Goal: Transaction & Acquisition: Purchase product/service

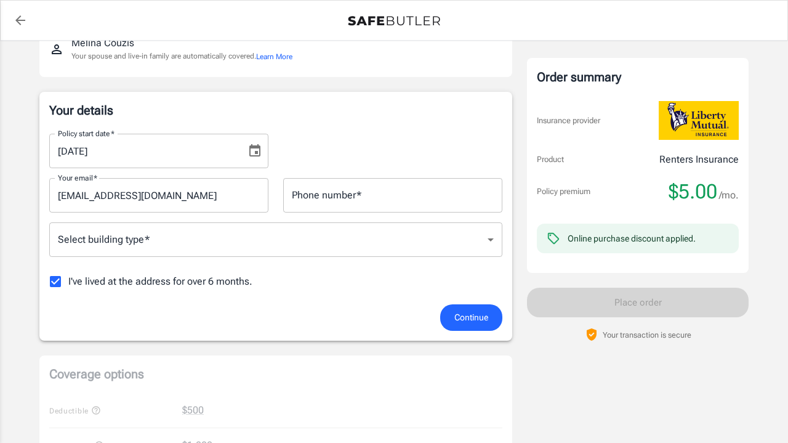
scroll to position [158, 0]
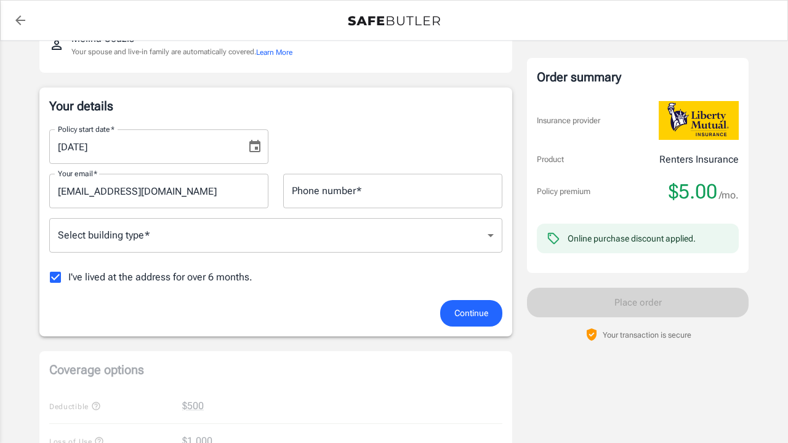
click at [258, 154] on button "Choose date, selected date is Aug 25, 2025" at bounding box center [255, 146] width 25 height 25
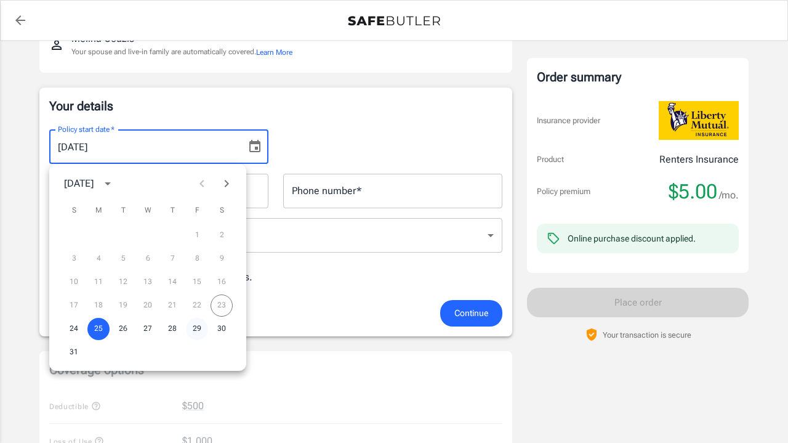
click at [198, 325] on button "29" at bounding box center [197, 329] width 22 height 22
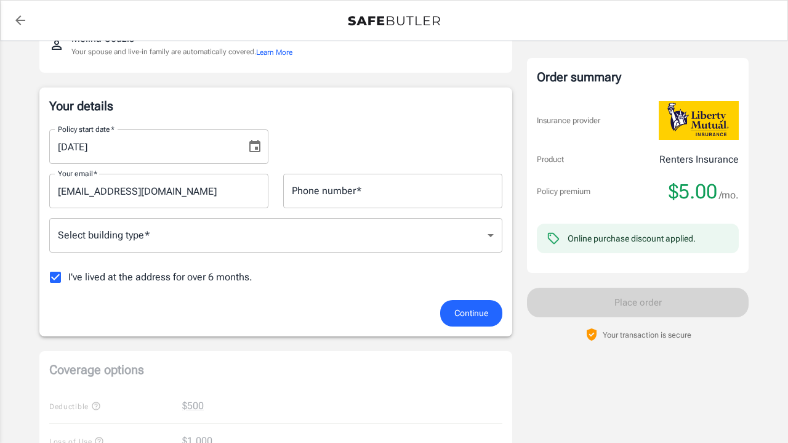
type input "[DATE]"
type input "9144142120"
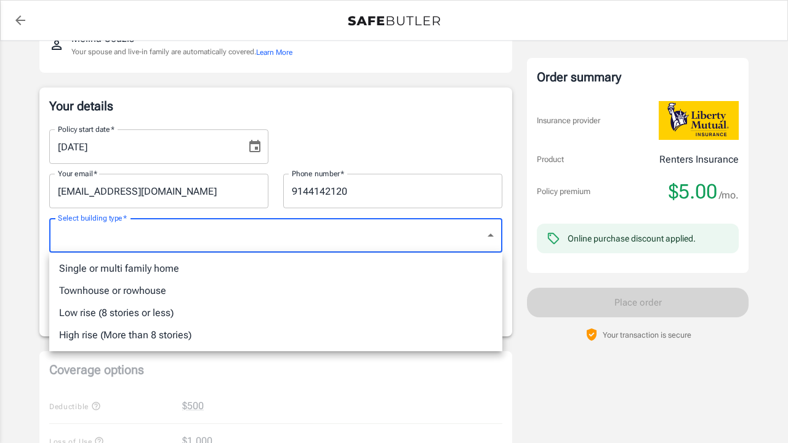
click at [288, 239] on body "Policy premium $ 5.00 /mo Liberty Mutual Renters Insurance [STREET_ADDRESS] You…" at bounding box center [394, 424] width 788 height 1165
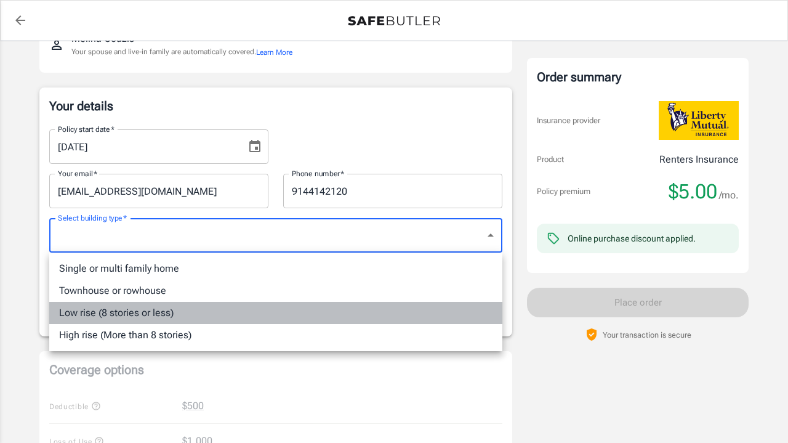
click at [180, 315] on li "Low rise (8 stories or less)" at bounding box center [275, 313] width 453 height 22
type input "lowrise"
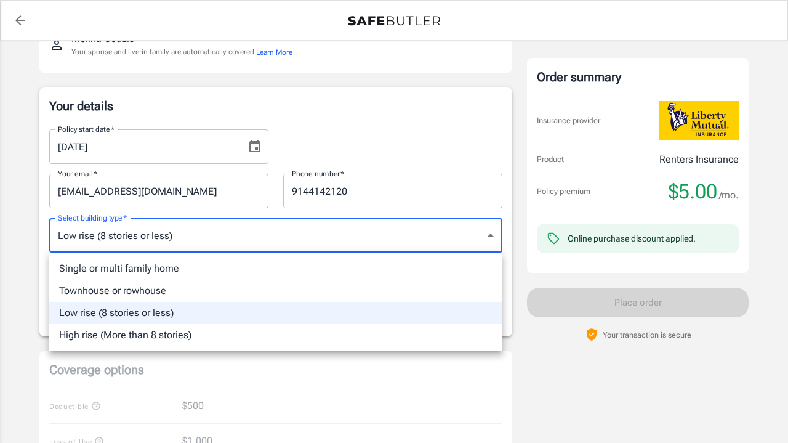
click at [180, 231] on body "Policy premium $ 5.00 /mo Liberty Mutual Renters Insurance 2517 ALLENBROOK DR 1…" at bounding box center [394, 424] width 788 height 1165
click at [180, 232] on div at bounding box center [394, 221] width 788 height 443
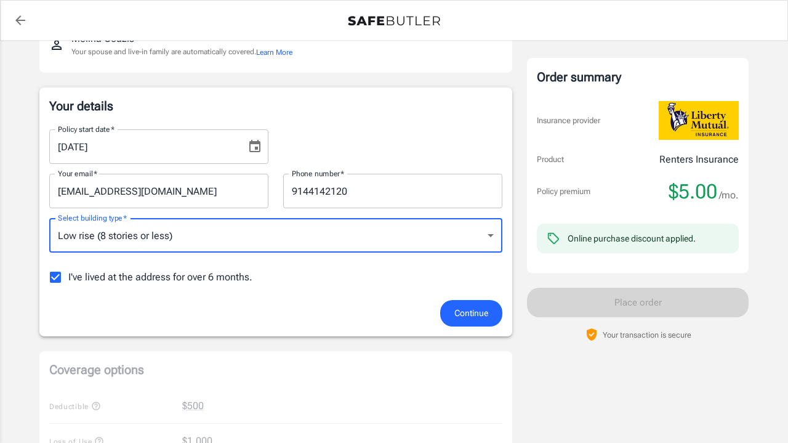
click at [452, 315] on button "Continue" at bounding box center [471, 313] width 62 height 26
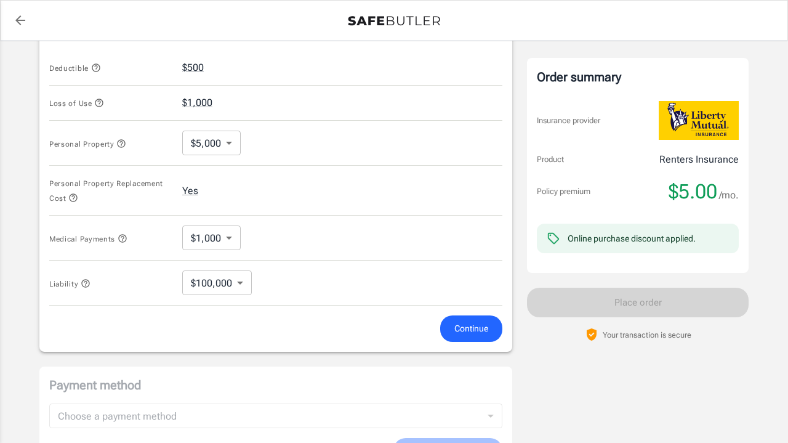
scroll to position [470, 0]
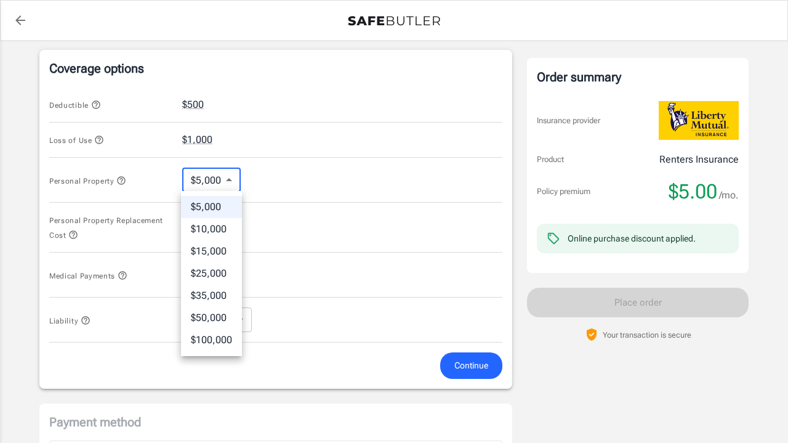
click at [229, 183] on body "Policy premium $ 5.00 /mo Liberty Mutual Renters Insurance 2517 ALLENBROOK DR 1…" at bounding box center [394, 118] width 788 height 1176
click at [213, 221] on li "$10,000" at bounding box center [211, 229] width 61 height 22
type input "10000"
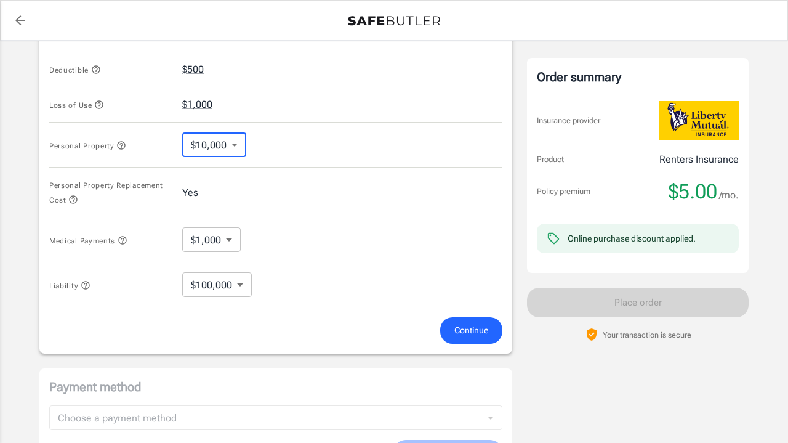
scroll to position [505, 0]
click at [234, 285] on body "Policy premium $ 5.00 /mo Liberty Mutual Renters Insurance 2517 ALLENBROOK DR 1…" at bounding box center [394, 83] width 788 height 1176
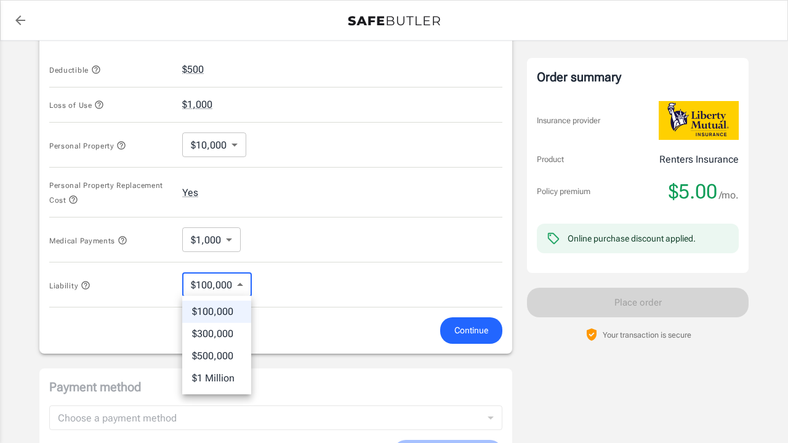
click at [234, 285] on div at bounding box center [394, 221] width 788 height 443
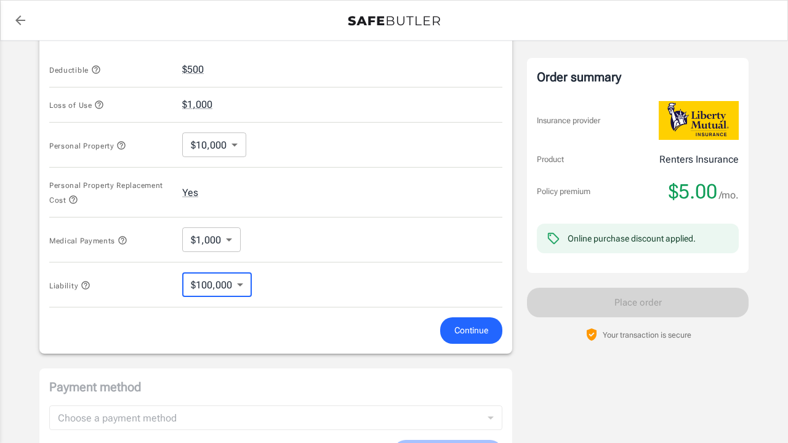
click at [462, 331] on span "Continue" at bounding box center [472, 330] width 34 height 15
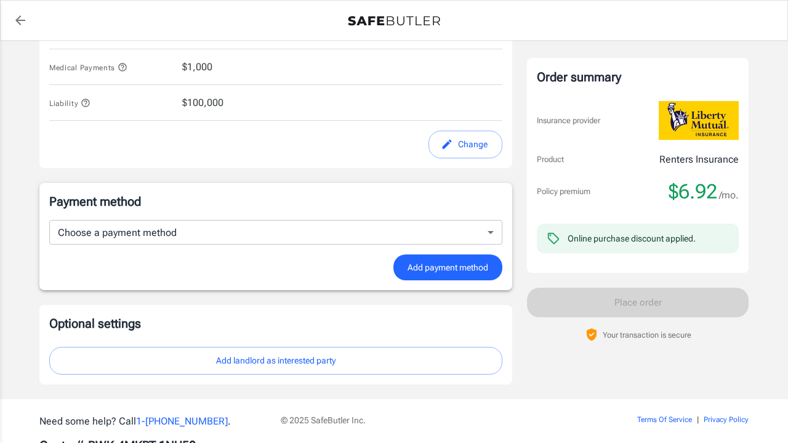
scroll to position [676, 0]
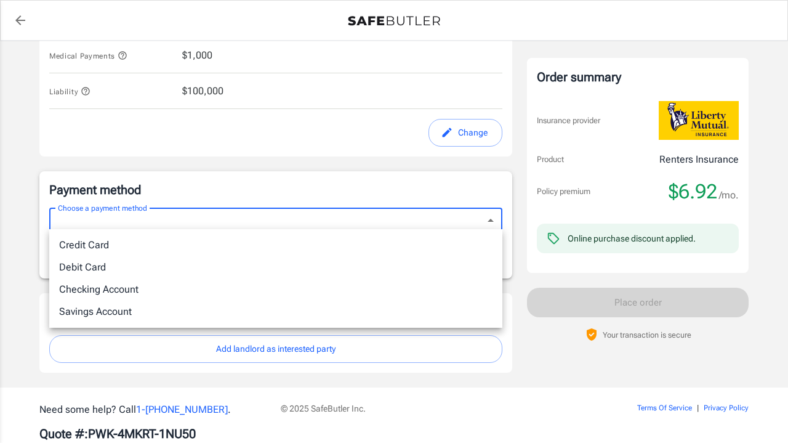
click at [182, 293] on li "Checking Account" at bounding box center [275, 289] width 453 height 22
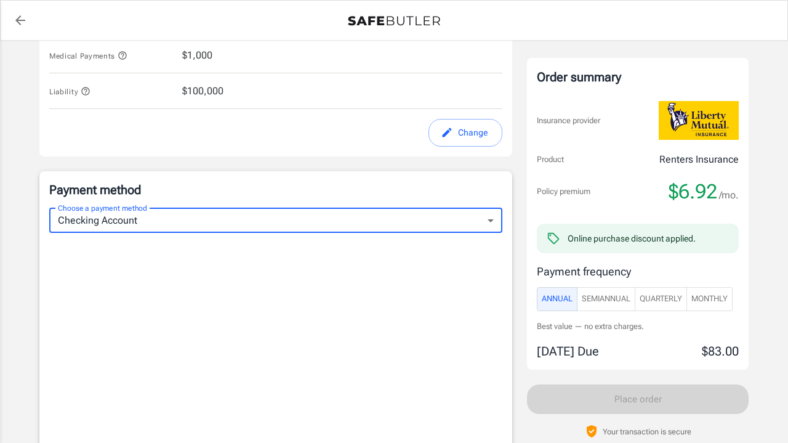
type input "checking"
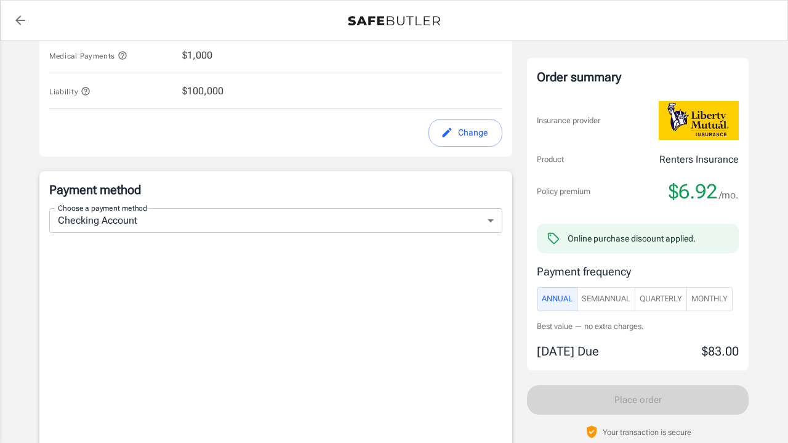
click at [719, 296] on span "Monthly" at bounding box center [710, 299] width 36 height 14
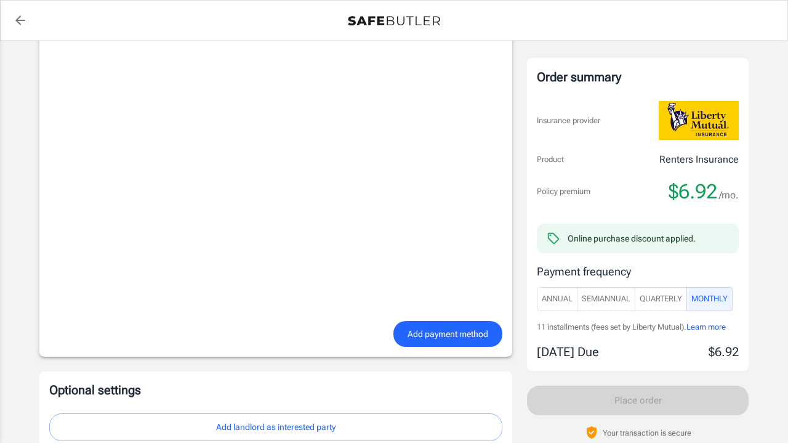
scroll to position [1032, 0]
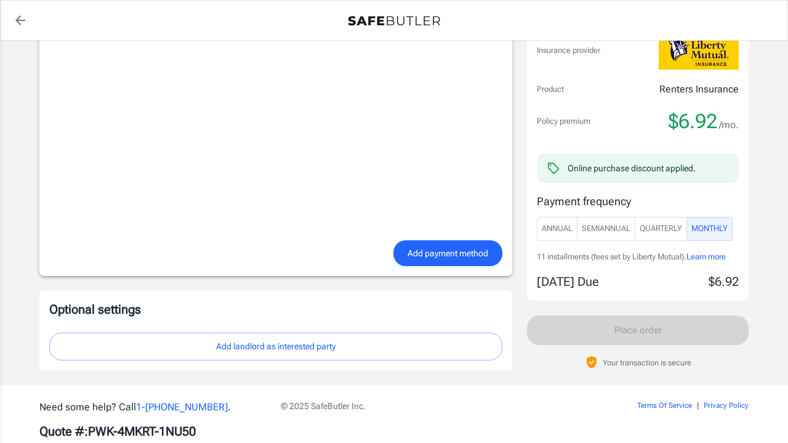
click at [455, 264] on div "Payment method Choose a payment method Checking Account checking Choose a payme…" at bounding box center [275, 46] width 473 height 462
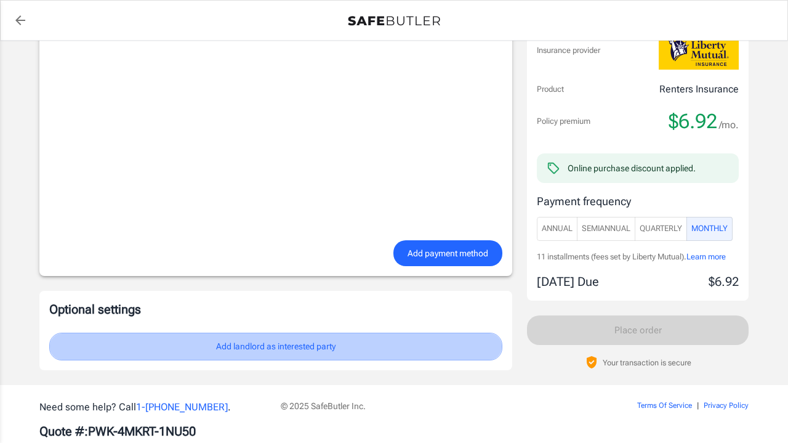
click at [346, 346] on button "Add landlord as interested party" at bounding box center [275, 347] width 453 height 28
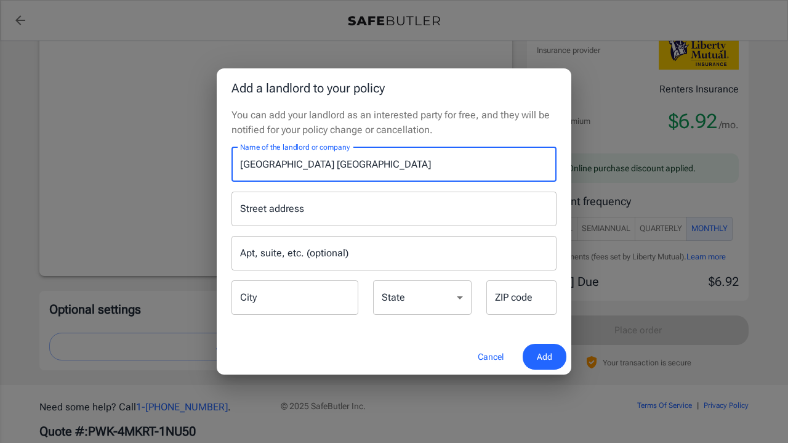
type input "Liberty Park Allentown"
click at [345, 213] on input "Street address" at bounding box center [394, 208] width 314 height 23
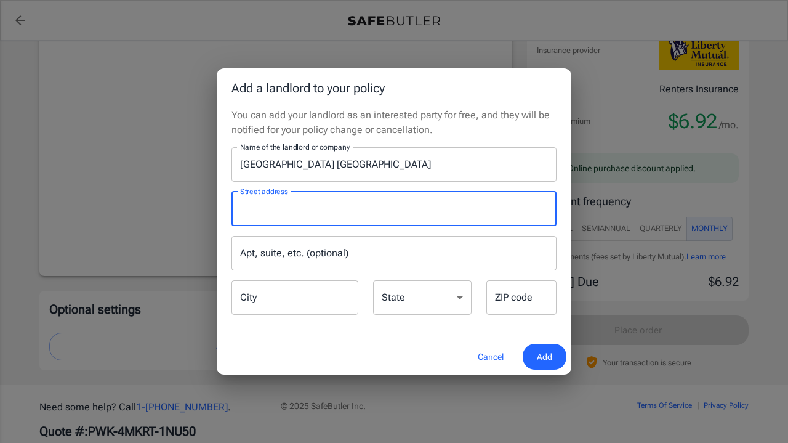
paste input "2501 Allenbrook Dr"
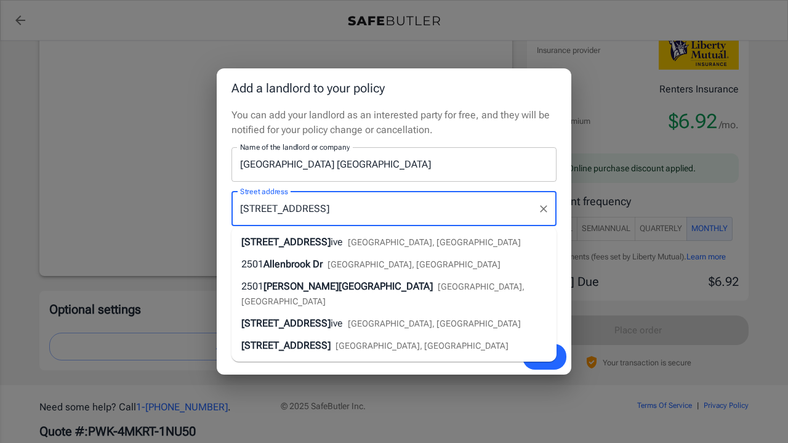
click at [310, 244] on span "2501 Allenbrook Dr" at bounding box center [285, 242] width 89 height 12
type input "2501 Allenbrook Drive"
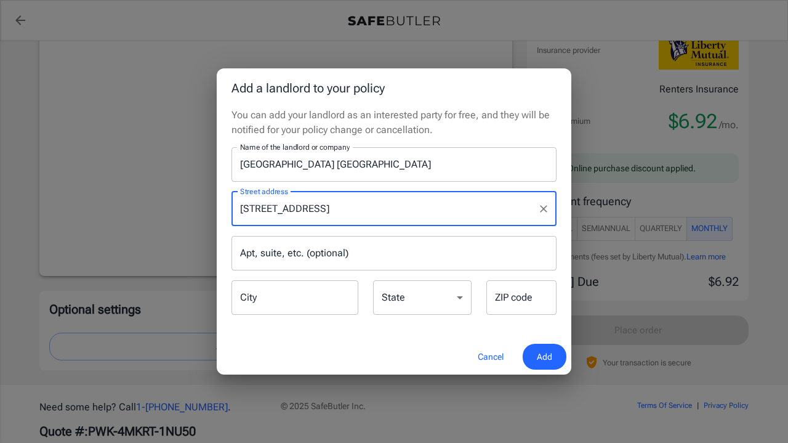
type input "Allentown"
select select "PA"
type input "18103"
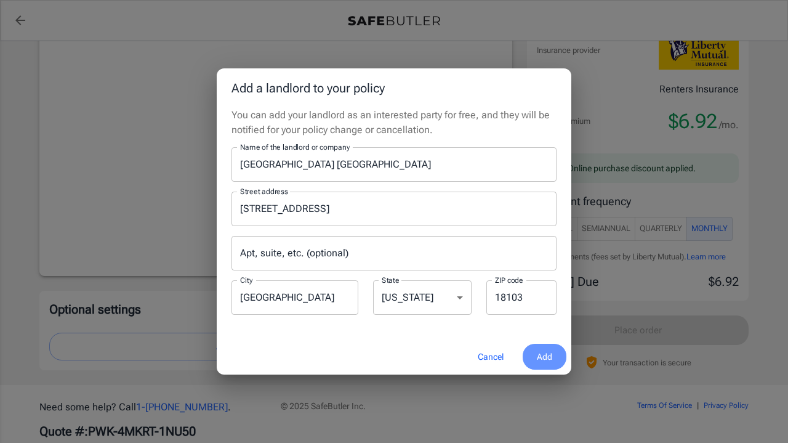
click at [540, 358] on span "Add" at bounding box center [544, 356] width 15 height 15
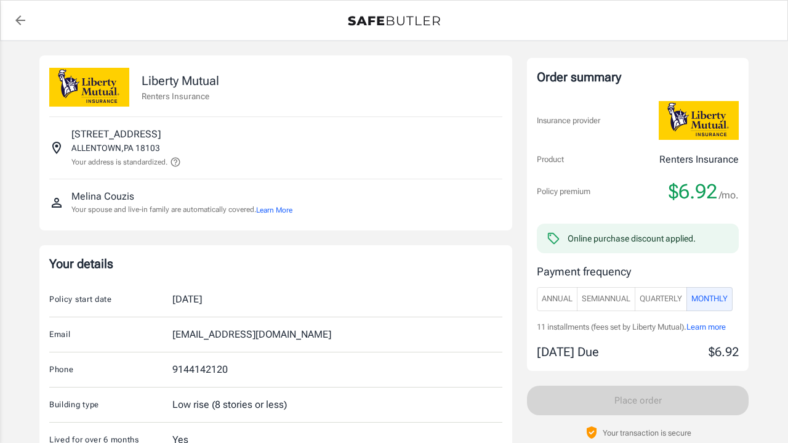
scroll to position [0, 0]
click at [560, 396] on div "Order summary Insurance provider Product Renters Insurance Policy premium $6.92…" at bounding box center [638, 249] width 222 height 382
click at [716, 304] on span "Monthly" at bounding box center [710, 299] width 36 height 14
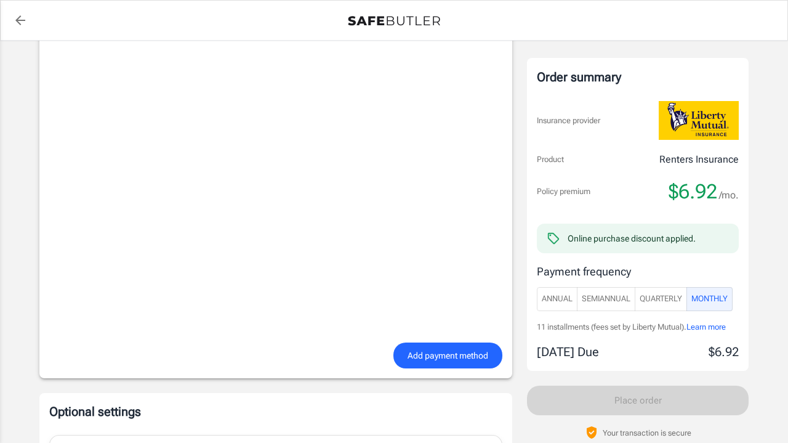
scroll to position [932, 0]
click at [434, 349] on span "Add payment method" at bounding box center [448, 353] width 81 height 15
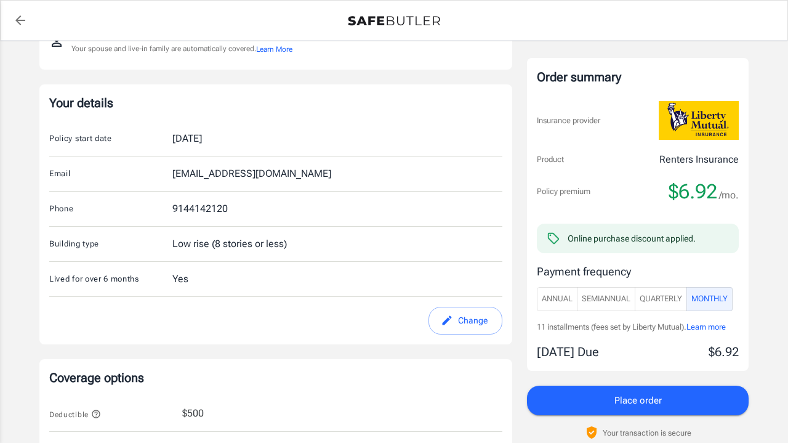
scroll to position [344, 0]
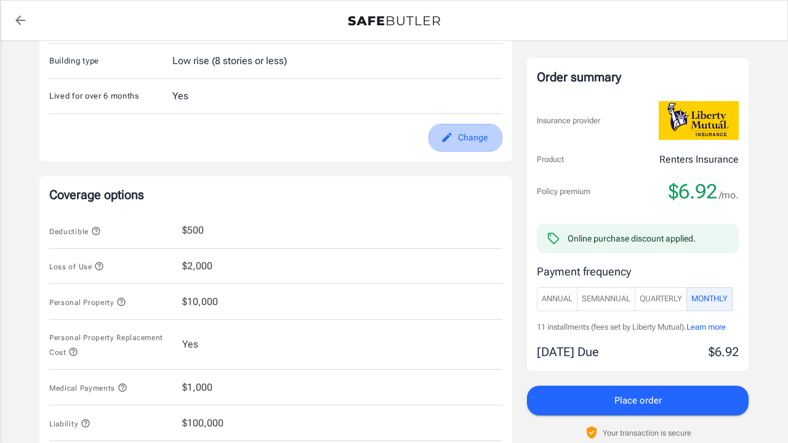
click at [463, 137] on button "Change" at bounding box center [466, 138] width 74 height 28
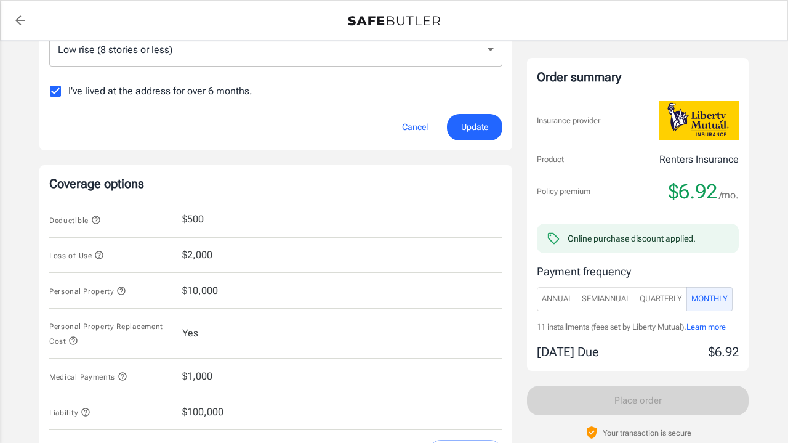
click at [466, 136] on button "Update" at bounding box center [474, 127] width 55 height 26
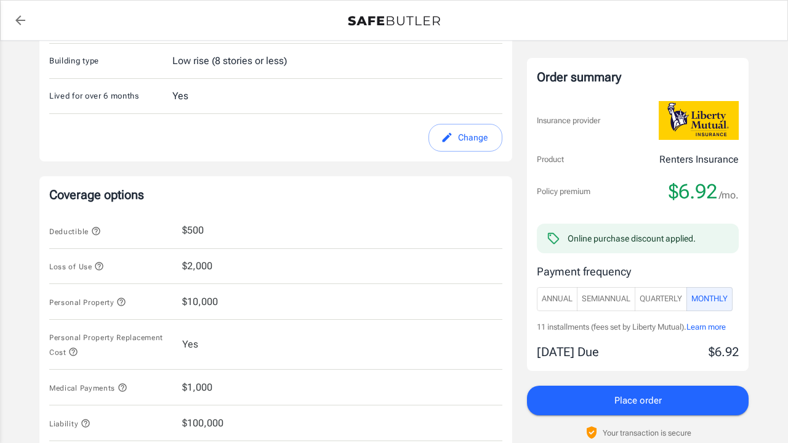
click at [562, 399] on button "Place order" at bounding box center [638, 401] width 222 height 30
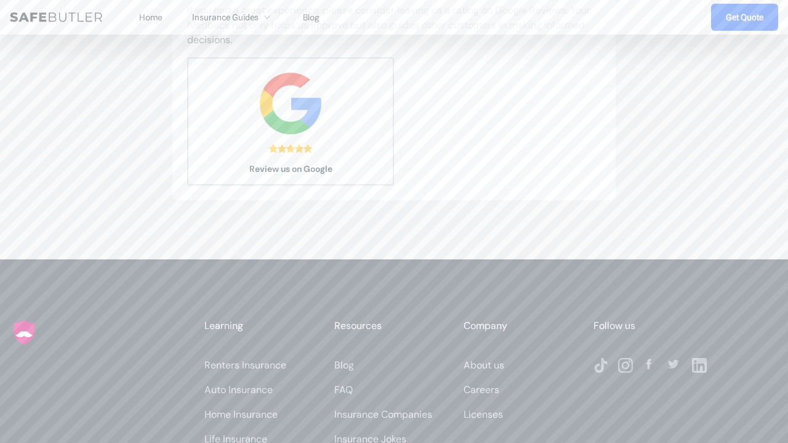
scroll to position [446, 0]
